Goal: Task Accomplishment & Management: Use online tool/utility

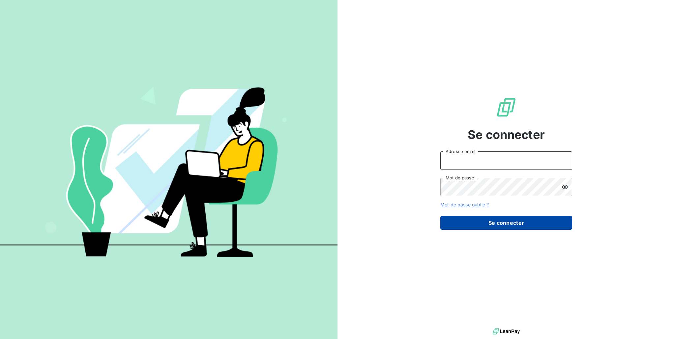
type input "[PERSON_NAME][EMAIL_ADDRESS][DOMAIN_NAME]"
click at [478, 221] on button "Se connecter" at bounding box center [506, 223] width 132 height 14
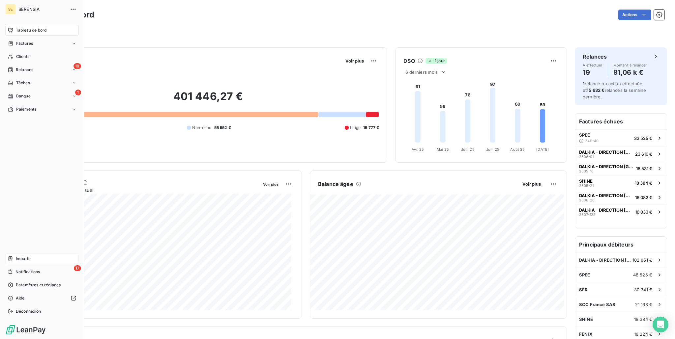
click at [28, 258] on span "Imports" at bounding box center [23, 259] width 15 height 6
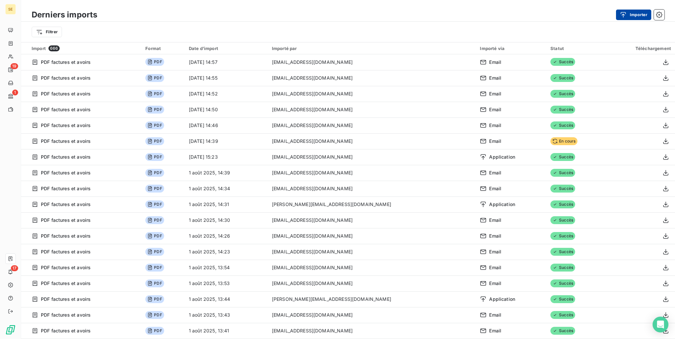
click at [631, 14] on button "Importer" at bounding box center [633, 15] width 35 height 11
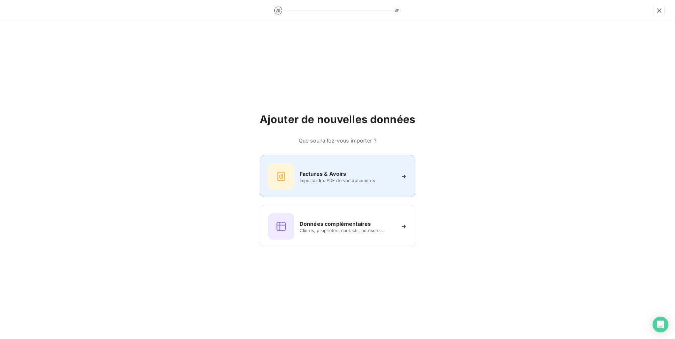
click at [376, 167] on div "Factures & Avoirs Importez les PDF de vos documents" at bounding box center [337, 176] width 139 height 26
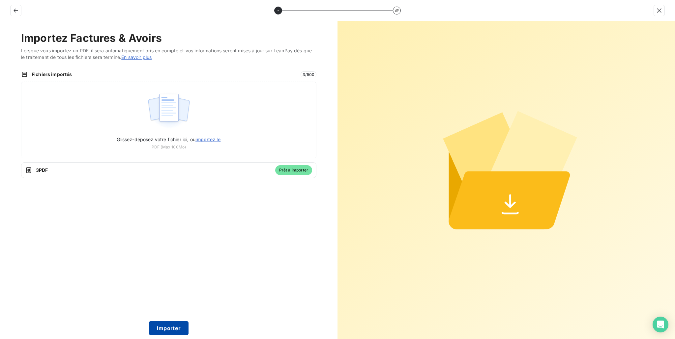
click at [161, 330] on button "Importer" at bounding box center [169, 329] width 40 height 14
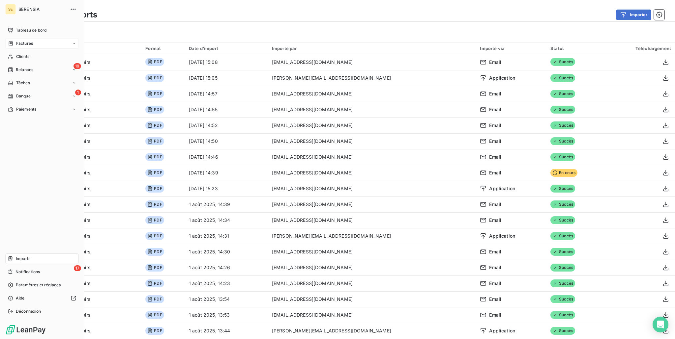
click at [32, 42] on span "Factures" at bounding box center [24, 44] width 17 height 6
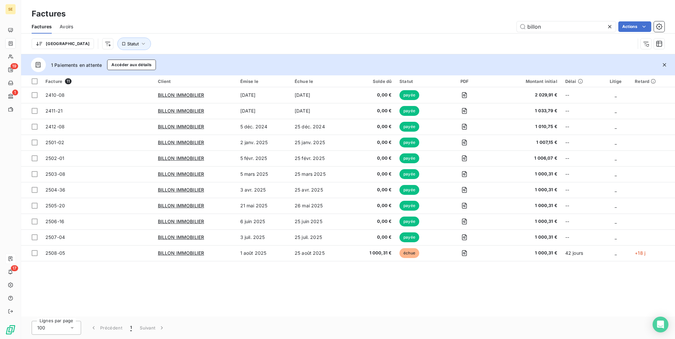
click at [610, 25] on icon at bounding box center [609, 26] width 7 height 7
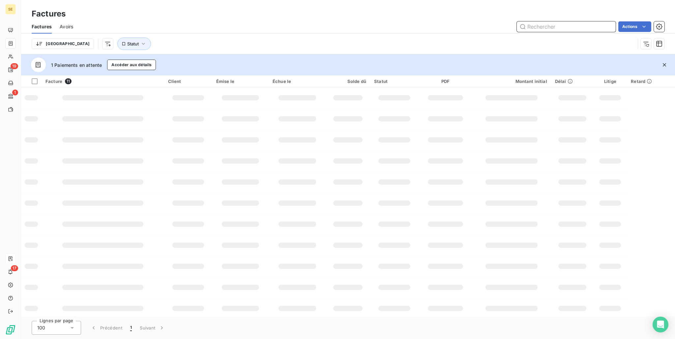
click at [560, 25] on input "text" at bounding box center [566, 26] width 99 height 11
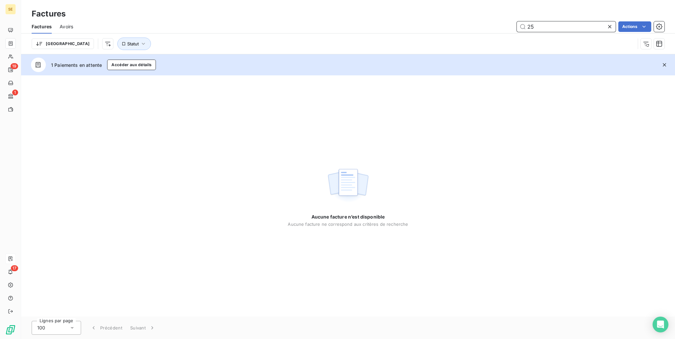
type input "2"
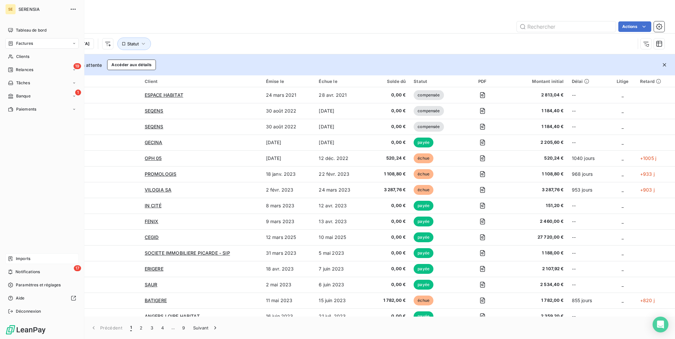
click at [20, 260] on span "Imports" at bounding box center [23, 259] width 15 height 6
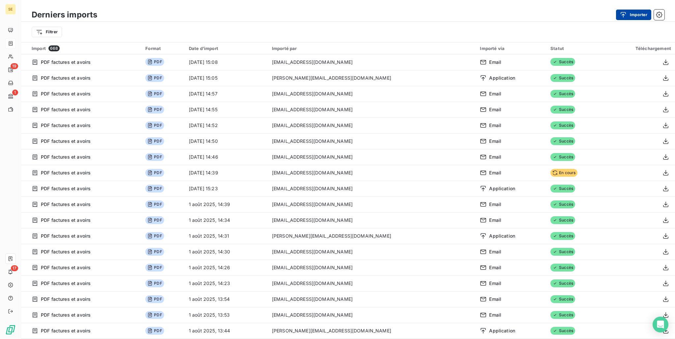
click at [631, 12] on button "Importer" at bounding box center [633, 15] width 35 height 11
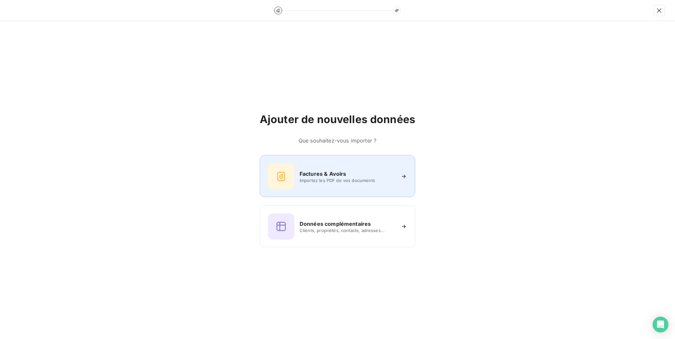
click at [351, 181] on span "Importez les PDF de vos documents" at bounding box center [348, 180] width 96 height 5
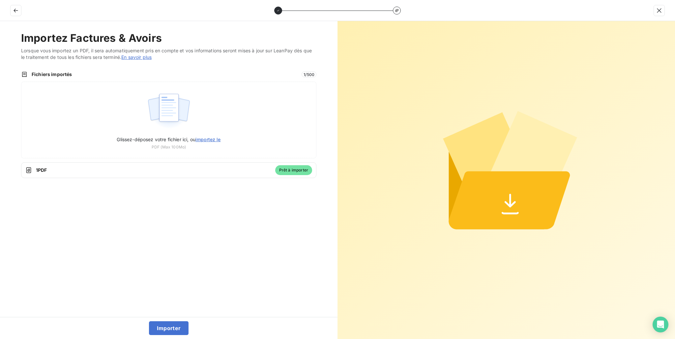
click at [167, 335] on button "Importer" at bounding box center [169, 329] width 40 height 14
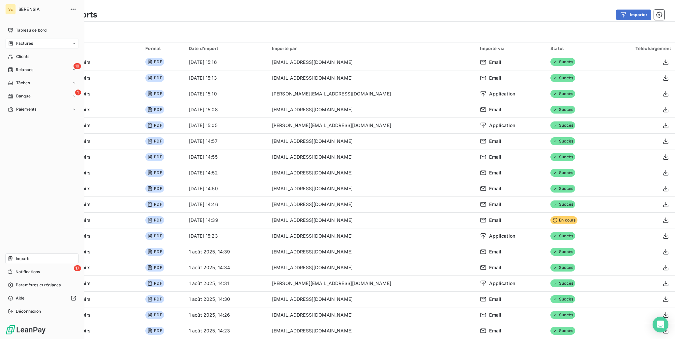
click at [34, 260] on div "Imports" at bounding box center [41, 259] width 73 height 11
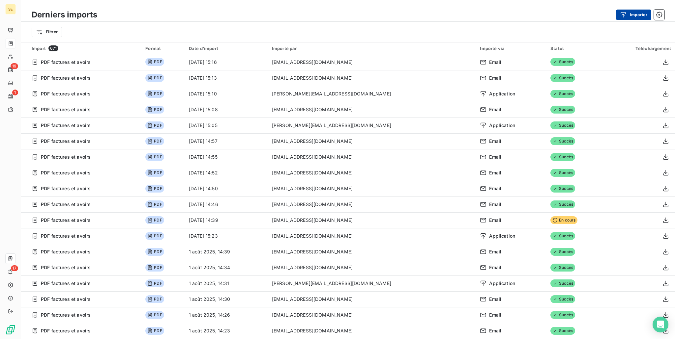
click at [637, 13] on button "Importer" at bounding box center [633, 15] width 35 height 11
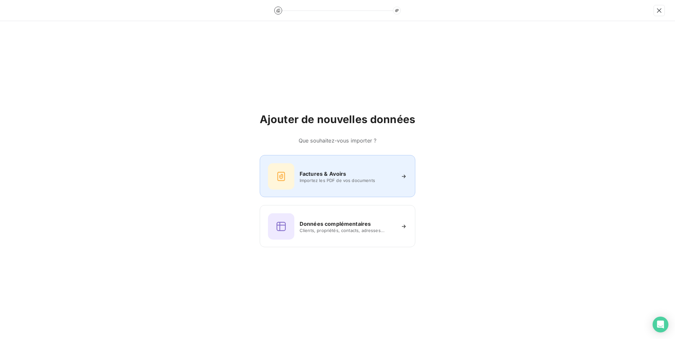
click at [376, 168] on div "Factures & Avoirs Importez les PDF de vos documents" at bounding box center [337, 176] width 139 height 26
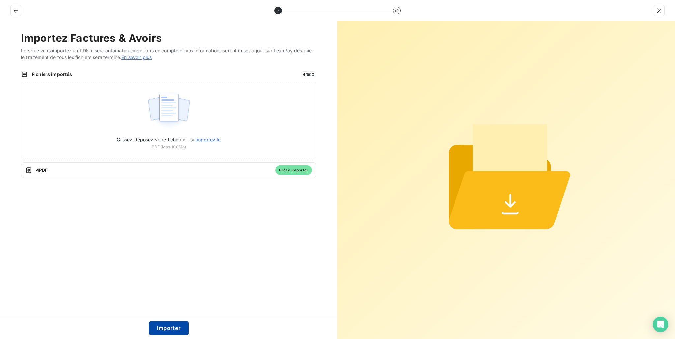
click at [169, 329] on button "Importer" at bounding box center [169, 329] width 40 height 14
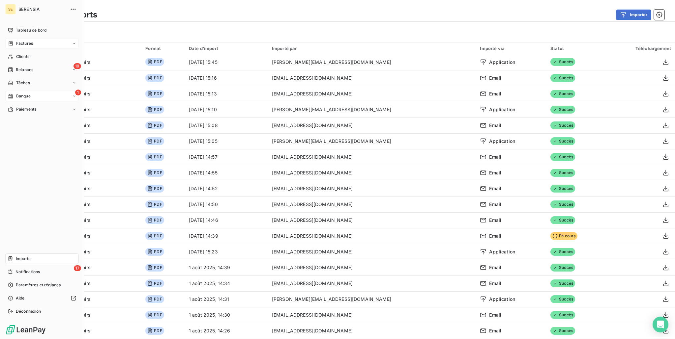
click at [47, 98] on div "1 Banque" at bounding box center [41, 96] width 73 height 11
click at [50, 68] on div "19 Relances" at bounding box center [41, 70] width 73 height 11
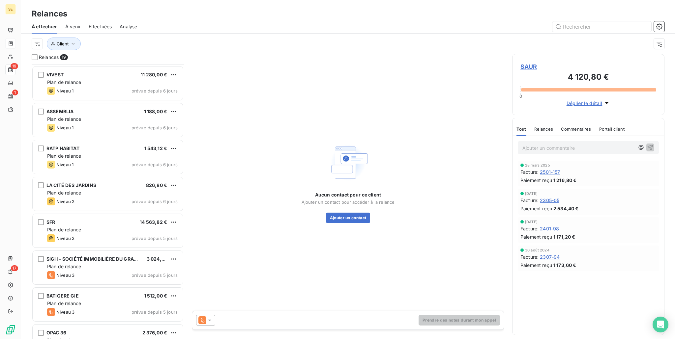
scroll to position [163, 0]
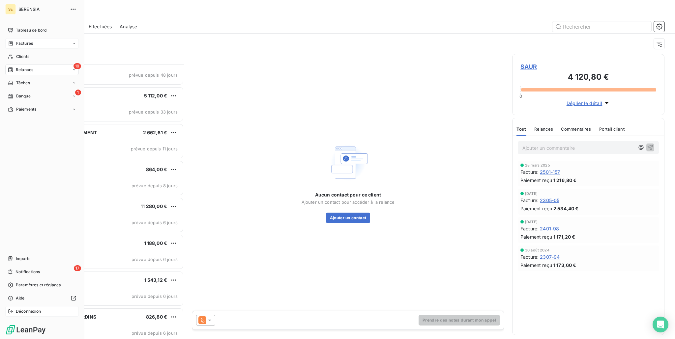
click at [19, 311] on span "Déconnexion" at bounding box center [28, 312] width 25 height 6
